Goal: Transaction & Acquisition: Obtain resource

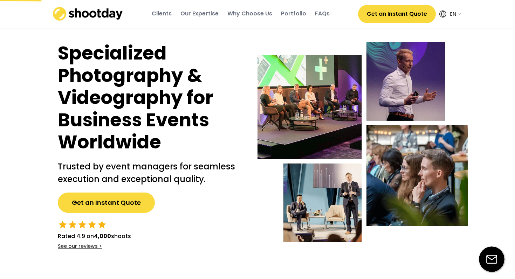
select select ""en""
click at [75, 205] on button "Get an Instant Quote" at bounding box center [106, 203] width 97 height 20
